Goal: Check status: Check status

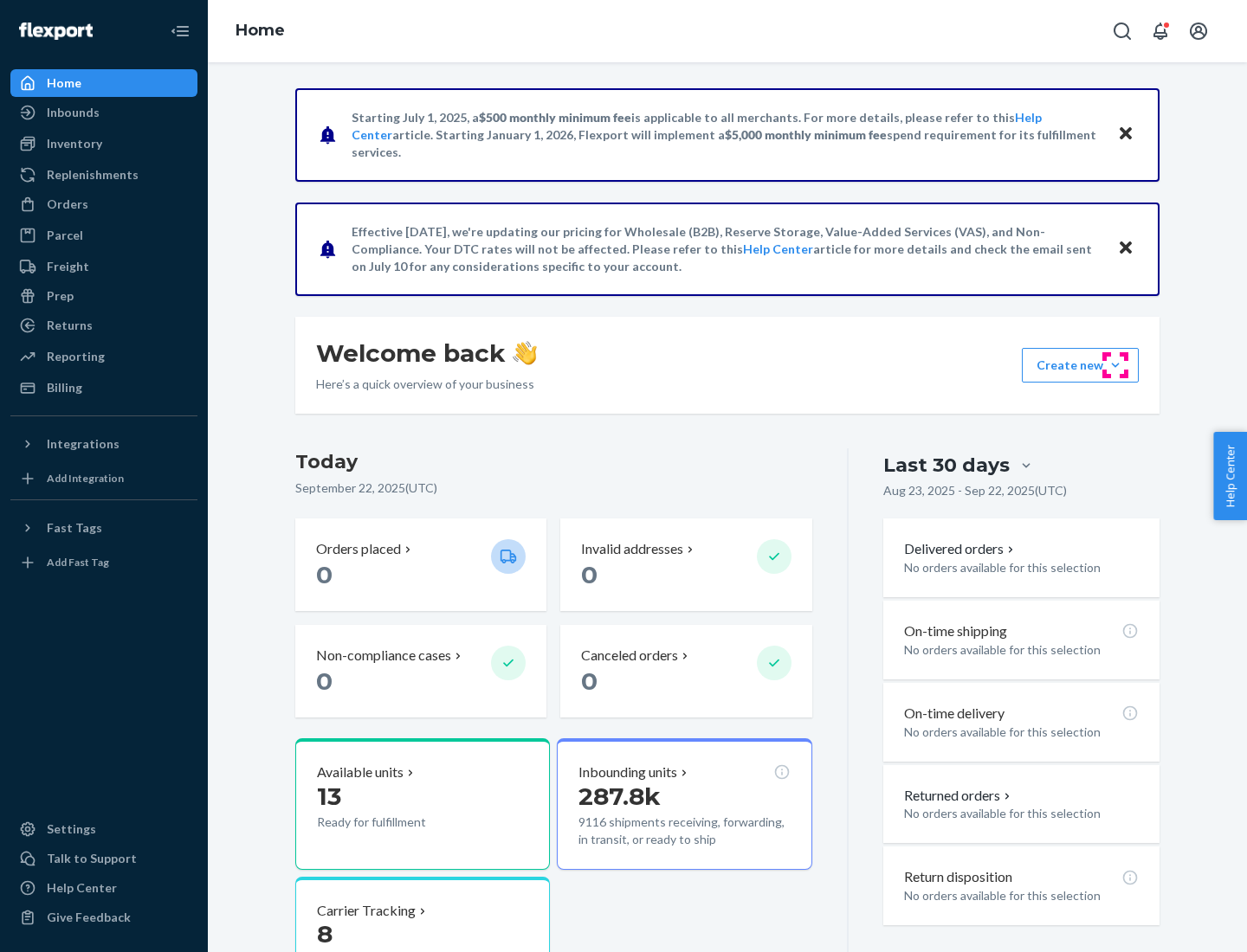
click at [1116, 365] on button "Create new Create new inbound Create new order Create new product" at bounding box center [1080, 365] width 116 height 34
click at [71, 113] on div "Inbounds" at bounding box center [73, 113] width 53 height 18
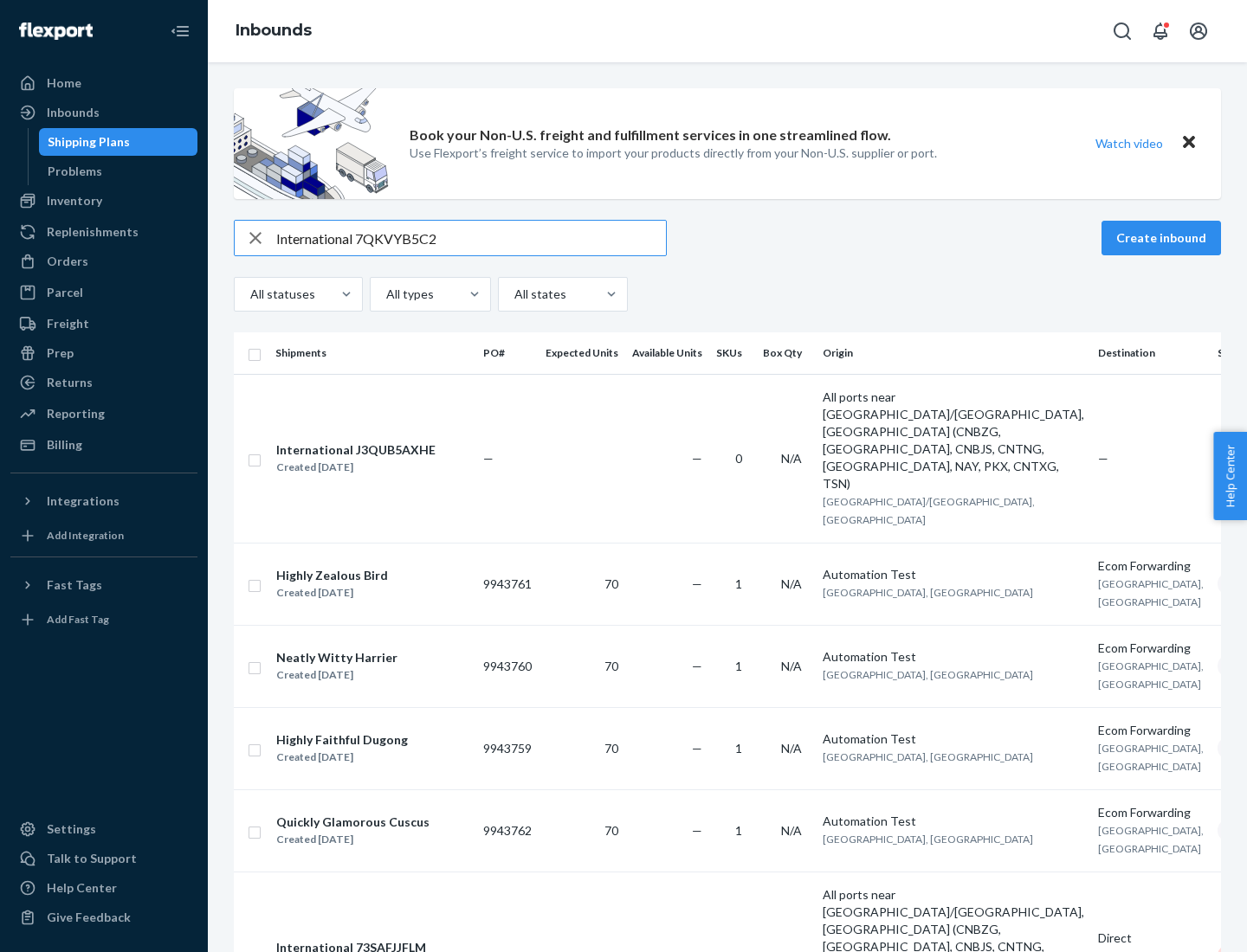
type input "International 7QKVYB5C29"
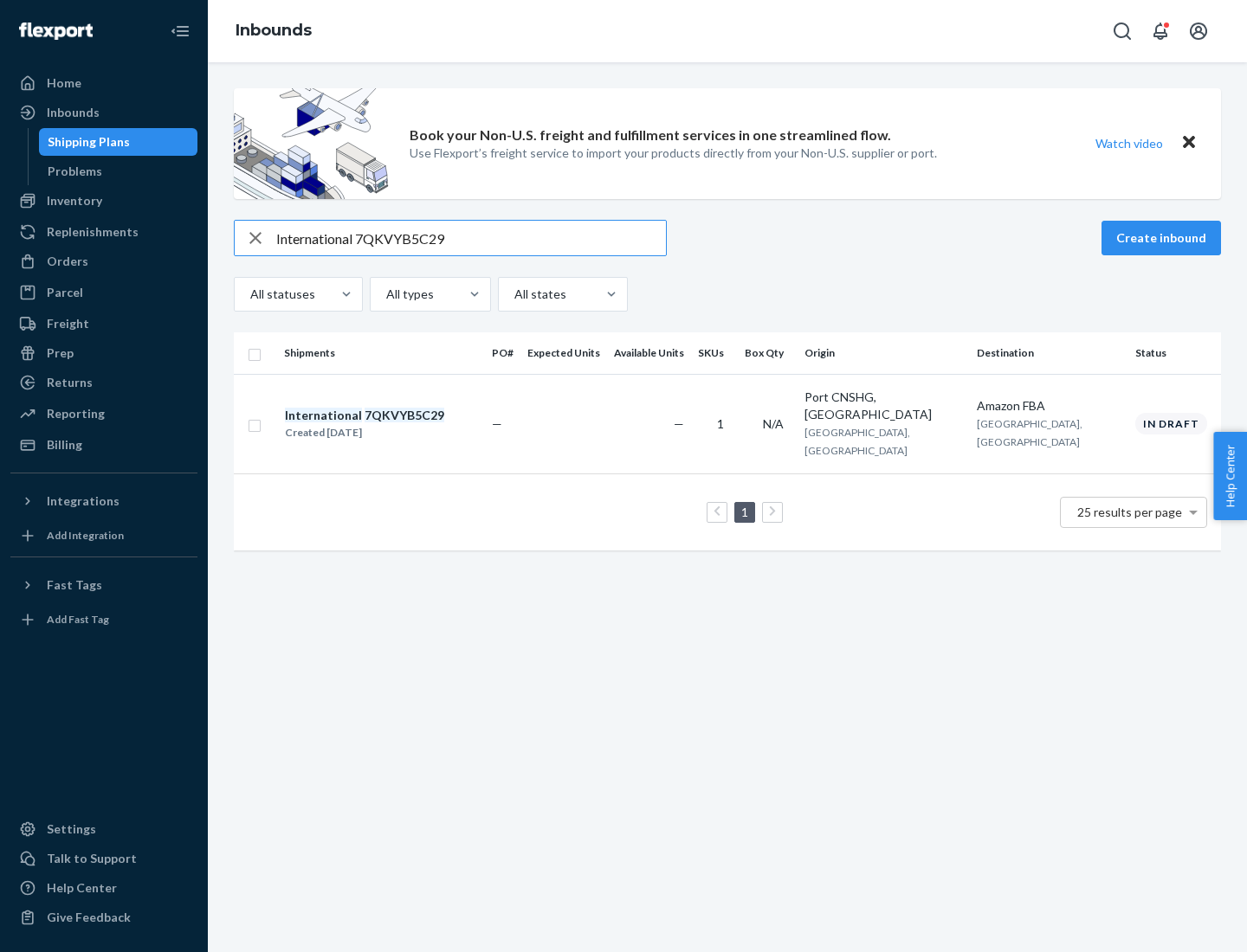
click at [394, 425] on div "Created [DATE]" at bounding box center [364, 433] width 160 height 18
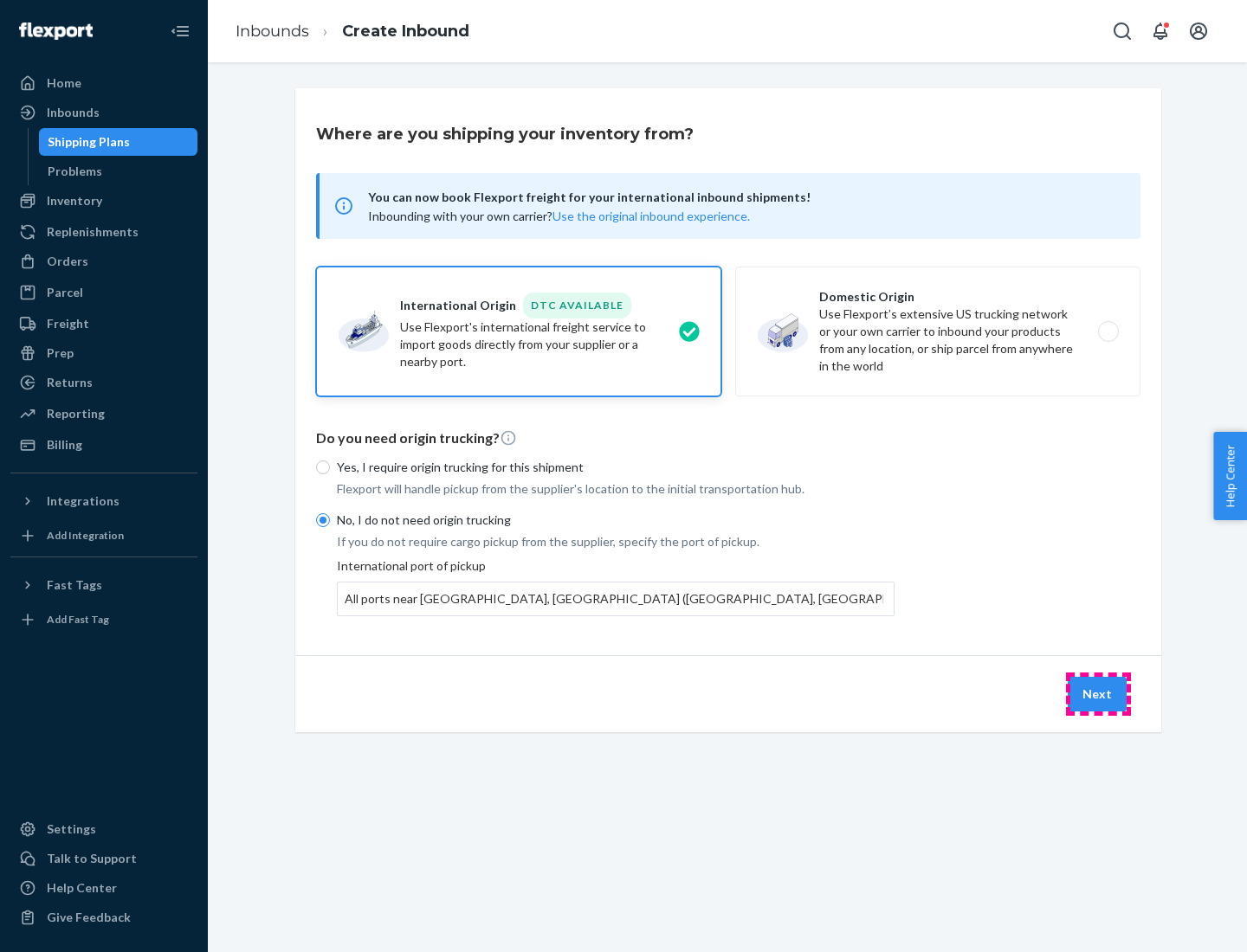
click at [1098, 694] on button "Next" at bounding box center [1097, 694] width 59 height 34
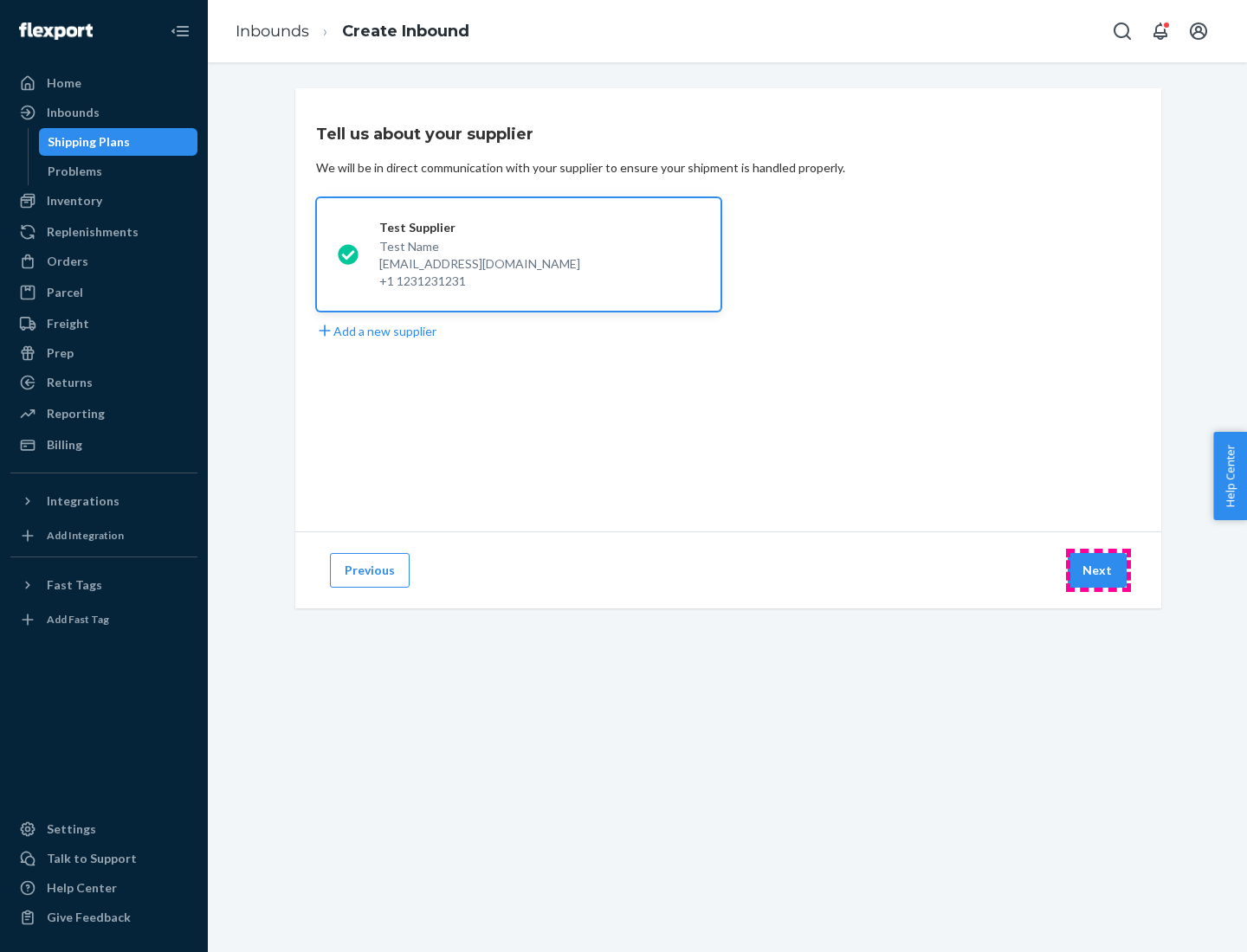
click at [1098, 570] on button "Next" at bounding box center [1097, 569] width 59 height 34
